Goal: Transaction & Acquisition: Subscribe to service/newsletter

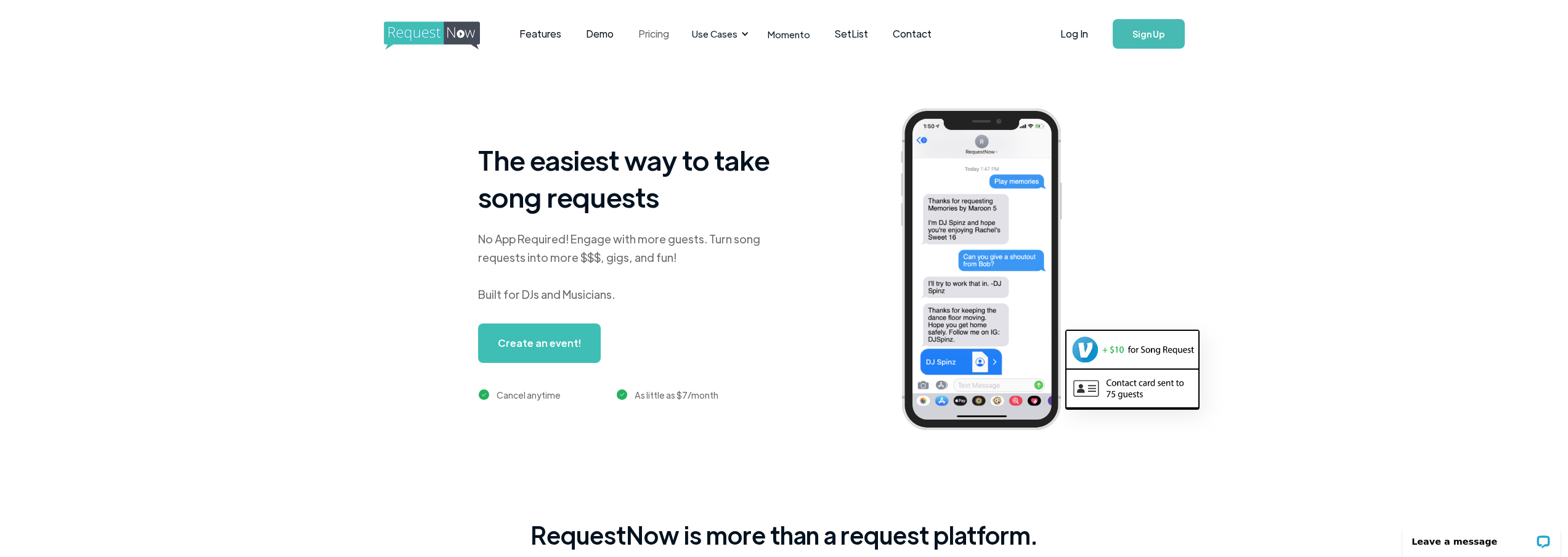
click at [646, 35] on link "Pricing" at bounding box center [653, 33] width 56 height 38
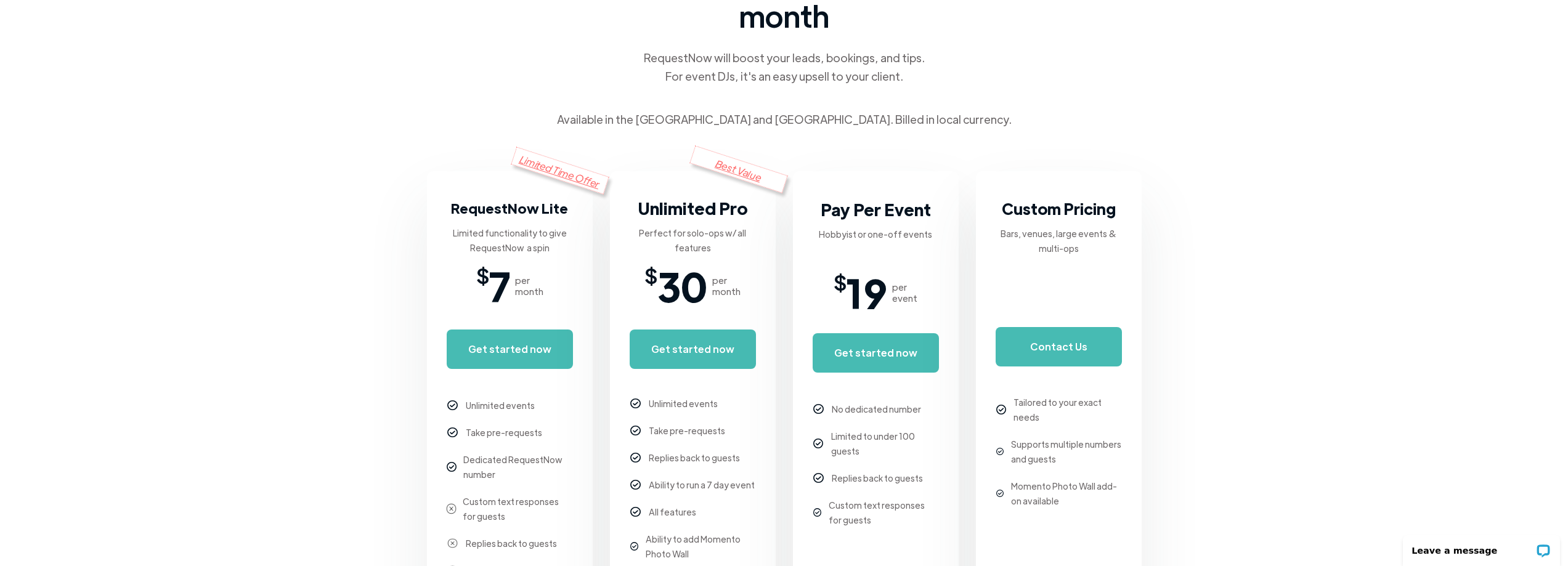
scroll to position [184, 0]
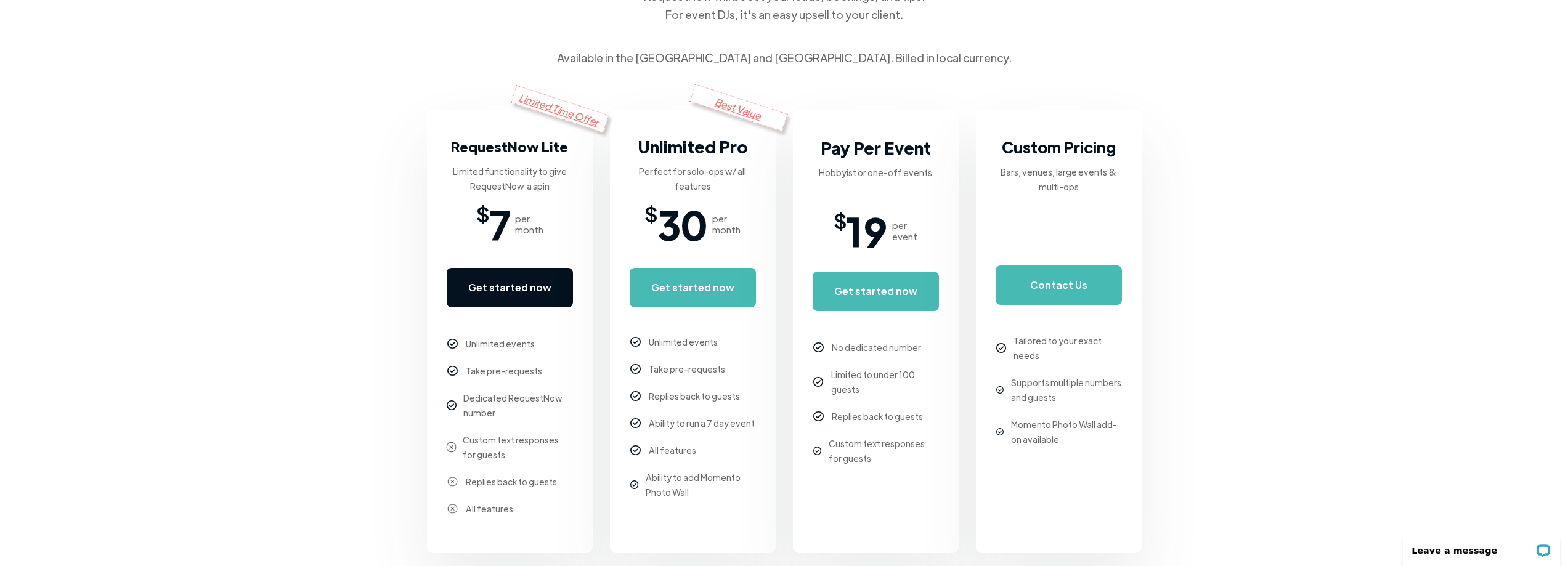
click at [491, 279] on link "Get started now" at bounding box center [510, 287] width 126 height 39
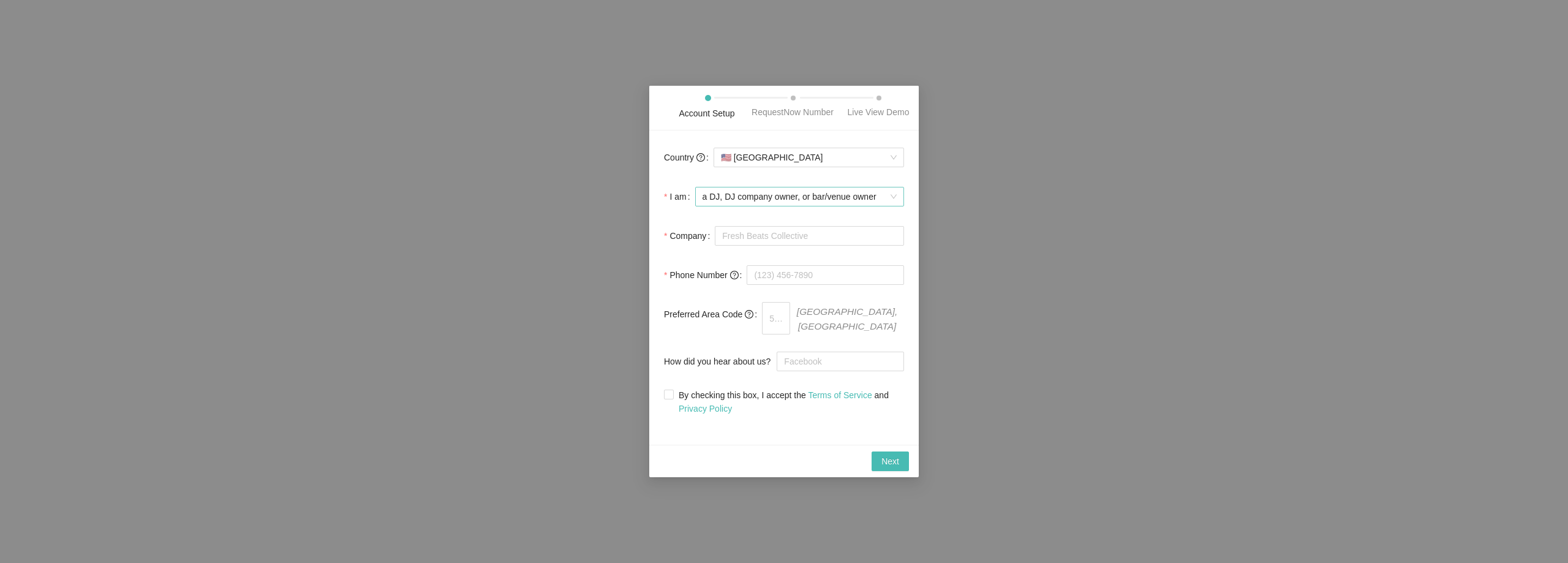
click at [895, 193] on span "a DJ, DJ company owner, or bar/venue owner" at bounding box center [799, 196] width 194 height 18
click at [839, 274] on body "Account Setup RequestNow Number Live View Demo Country 🇺🇸 [GEOGRAPHIC_DATA] I a…" at bounding box center [784, 281] width 1568 height 563
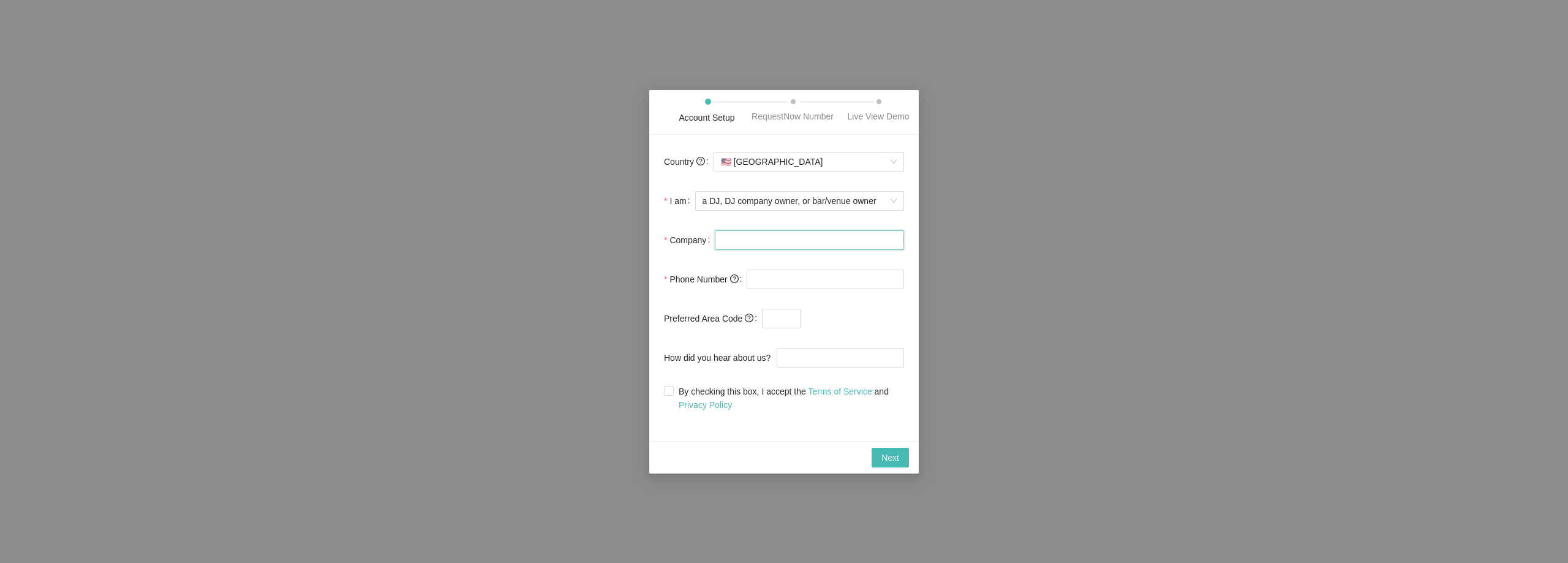
click at [834, 240] on input "Company" at bounding box center [810, 240] width 189 height 19
type input "[PERSON_NAME]"
click at [855, 283] on input "tel" at bounding box center [826, 279] width 158 height 19
type input "[PHONE_NUMBER]"
click at [784, 314] on input "text" at bounding box center [782, 319] width 38 height 19
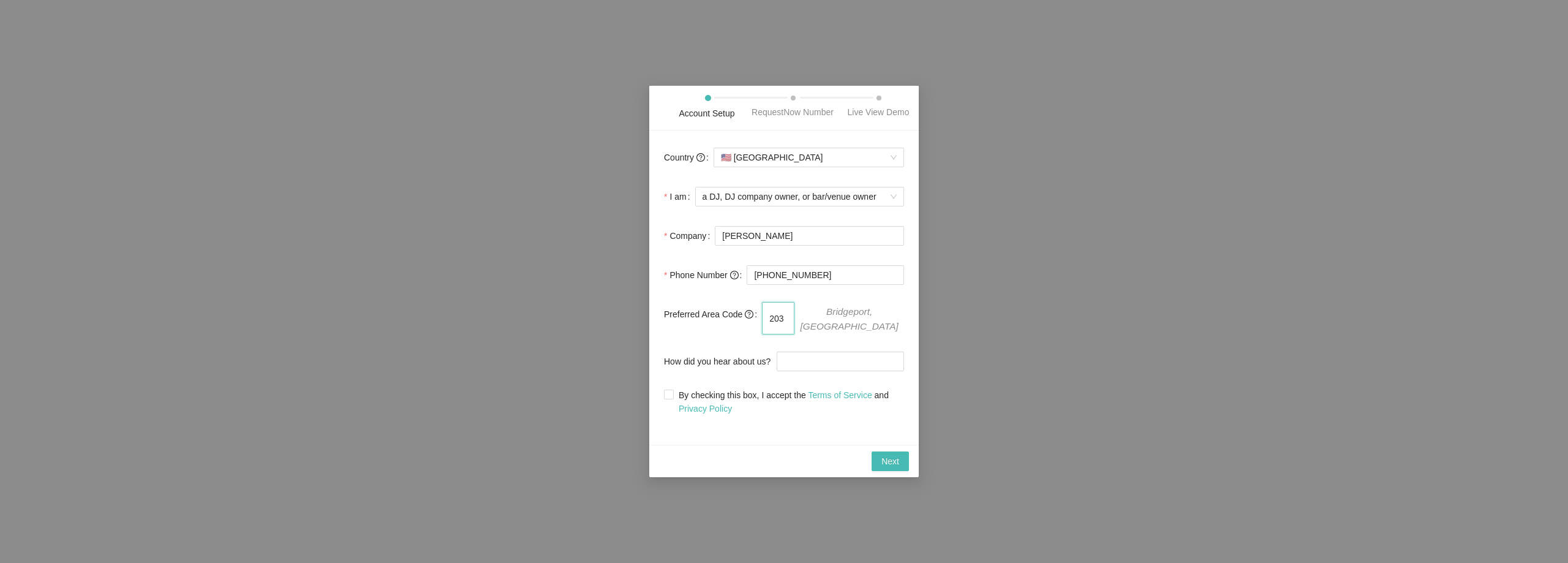
type input "203"
click at [823, 315] on span "Bridgeport, [GEOGRAPHIC_DATA]" at bounding box center [849, 318] width 110 height 32
click at [834, 352] on input "How did you hear about us?" at bounding box center [840, 361] width 127 height 19
type input "friend"
drag, startPoint x: 669, startPoint y: 392, endPoint x: 681, endPoint y: 396, distance: 12.6
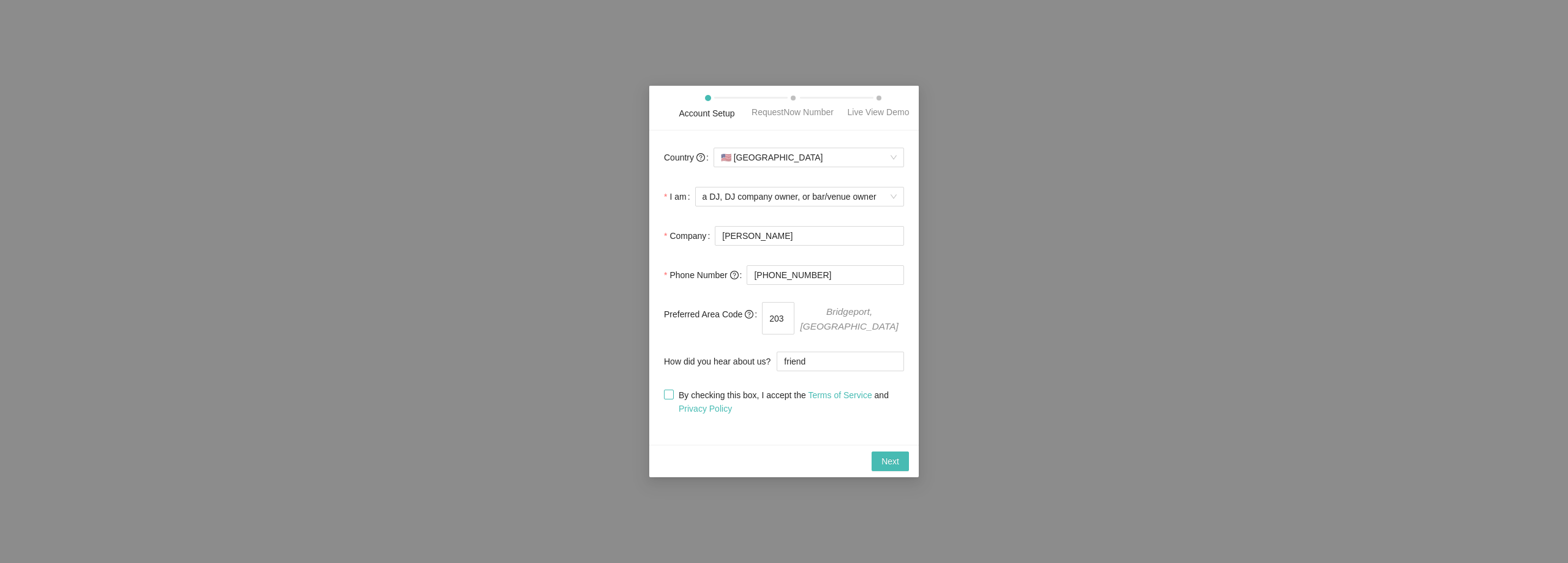
click at [671, 394] on input "By checking this box, I accept the Terms of Service and Privacy Policy" at bounding box center [668, 394] width 9 height 9
checkbox input "true"
click at [886, 197] on span "a DJ, DJ company owner, or bar/venue owner" at bounding box center [799, 196] width 194 height 18
click at [737, 269] on div "a musician that performs live" at bounding box center [802, 263] width 187 height 14
click at [899, 456] on button "Next" at bounding box center [891, 461] width 38 height 19
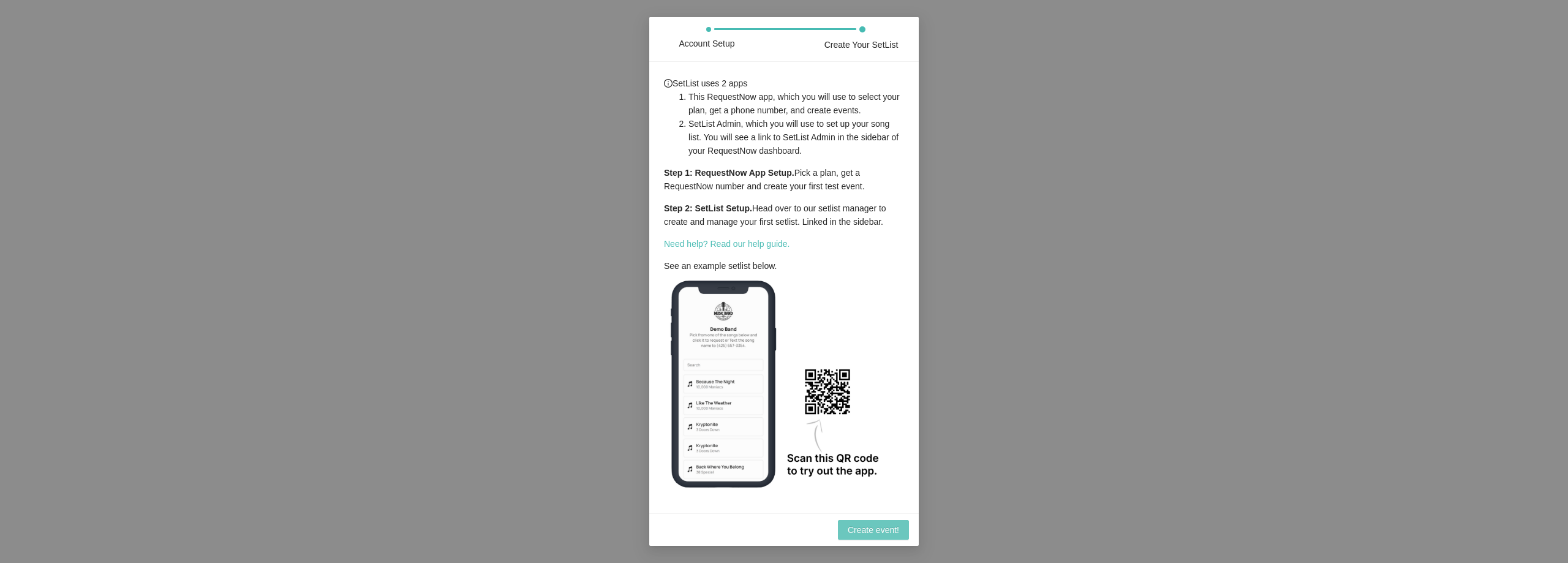
click at [878, 526] on span "Create event!" at bounding box center [874, 529] width 51 height 14
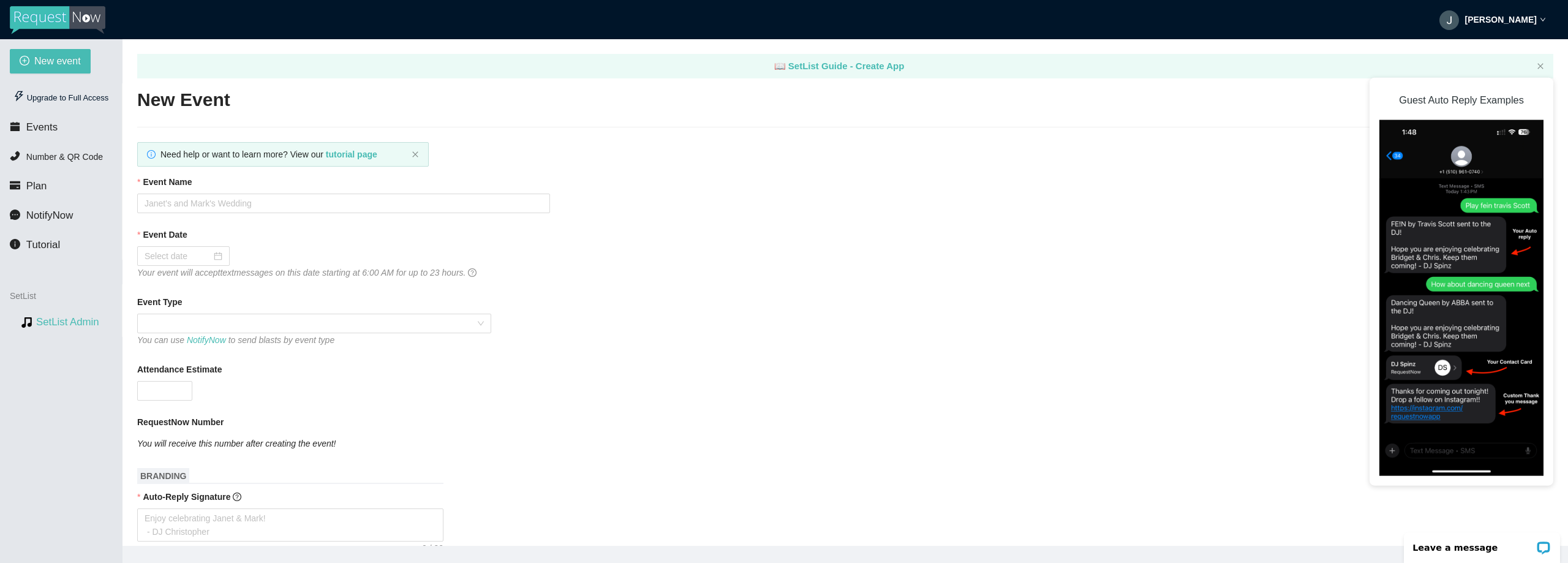
click at [75, 322] on link "SetList Admin" at bounding box center [67, 322] width 63 height 12
